Goal: Navigation & Orientation: Find specific page/section

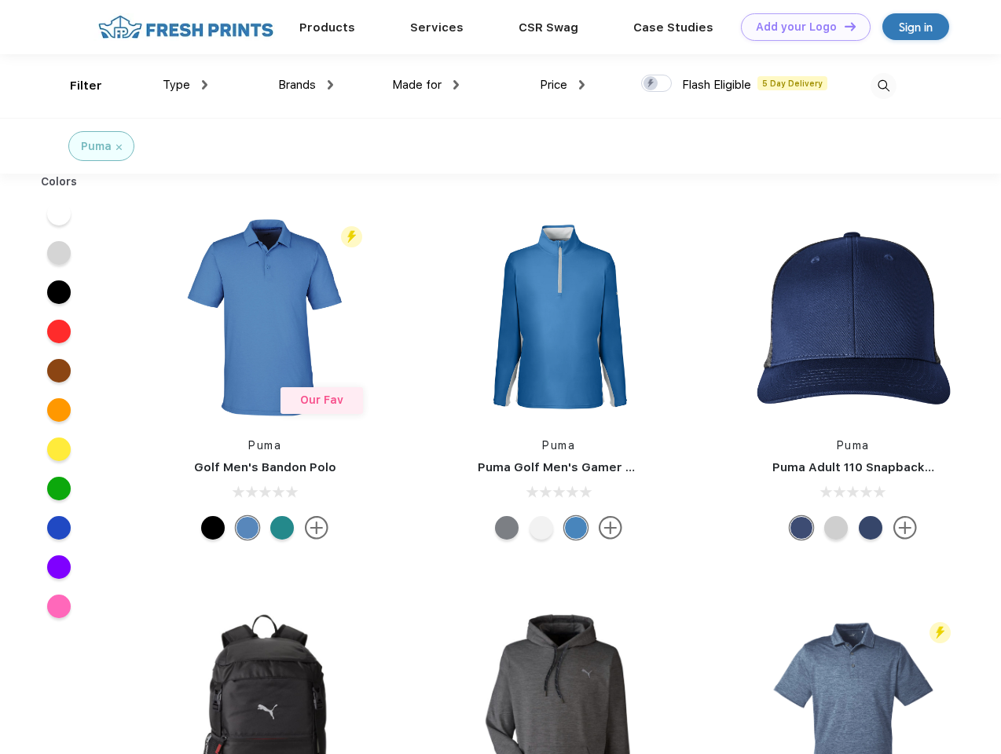
click at [799, 27] on link "Add your Logo Design Tool" at bounding box center [806, 26] width 130 height 27
click at [0, 0] on div "Design Tool" at bounding box center [0, 0] width 0 height 0
click at [843, 26] on link "Add your Logo Design Tool" at bounding box center [806, 26] width 130 height 27
click at [75, 86] on div "Filter" at bounding box center [86, 86] width 32 height 18
click at [185, 85] on span "Type" at bounding box center [176, 85] width 27 height 14
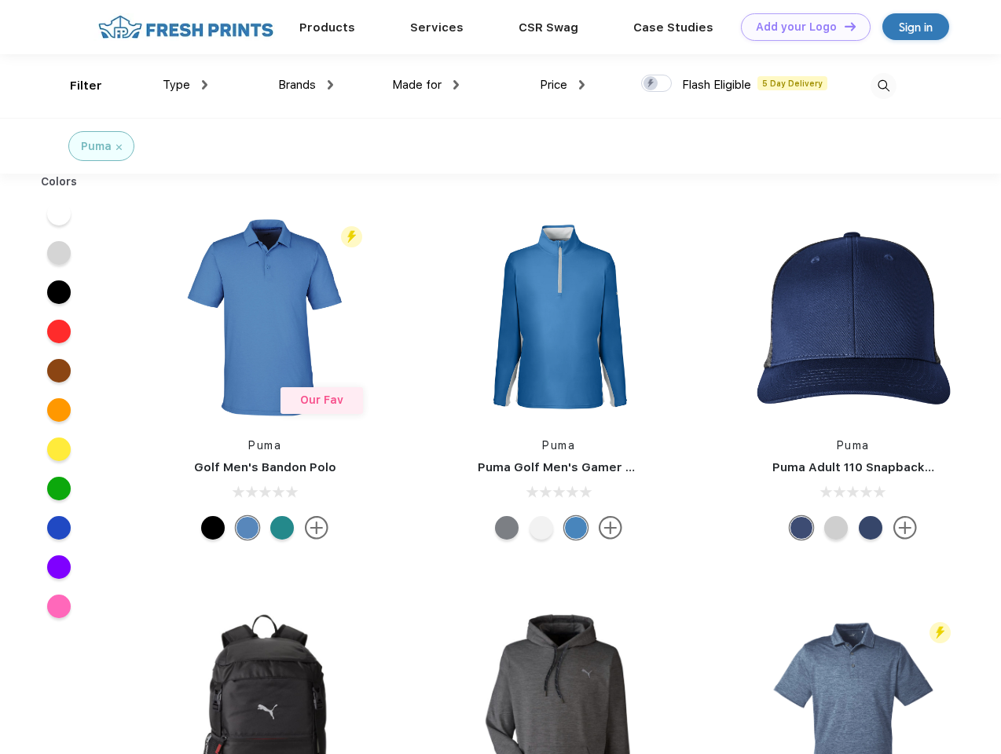
click at [305, 85] on span "Brands" at bounding box center [297, 85] width 38 height 14
click at [426, 85] on span "Made for" at bounding box center [416, 85] width 49 height 14
click at [562, 85] on span "Price" at bounding box center [553, 85] width 27 height 14
click at [657, 84] on div at bounding box center [656, 83] width 31 height 17
click at [651, 84] on input "checkbox" at bounding box center [646, 79] width 10 height 10
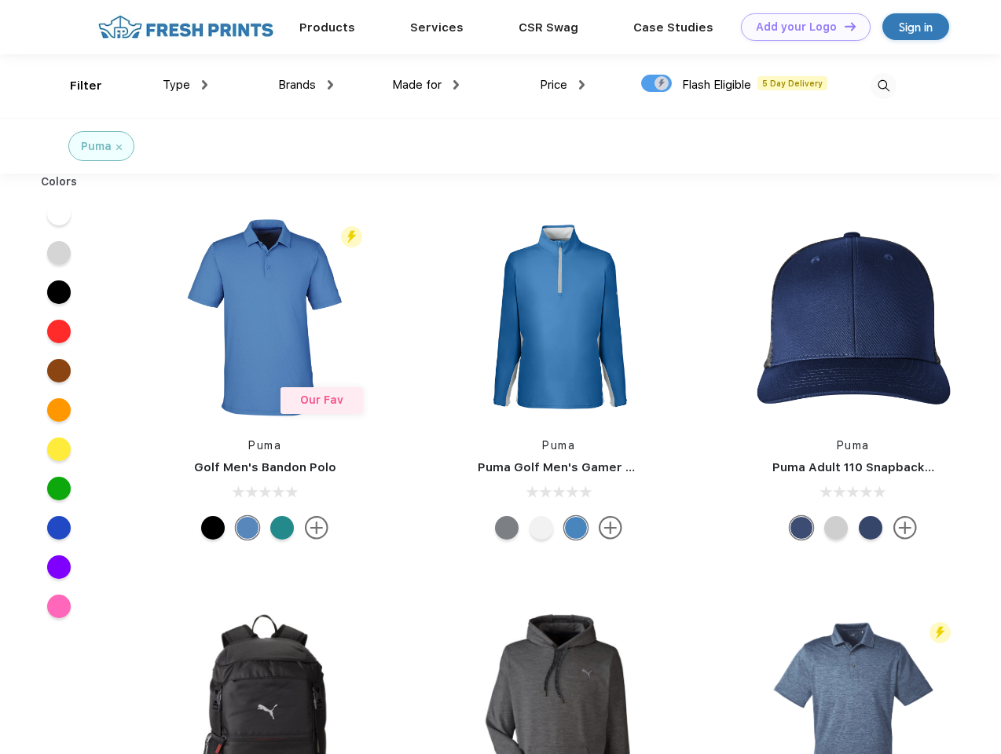
click at [883, 86] on img at bounding box center [883, 86] width 26 height 26
